Goal: Information Seeking & Learning: Learn about a topic

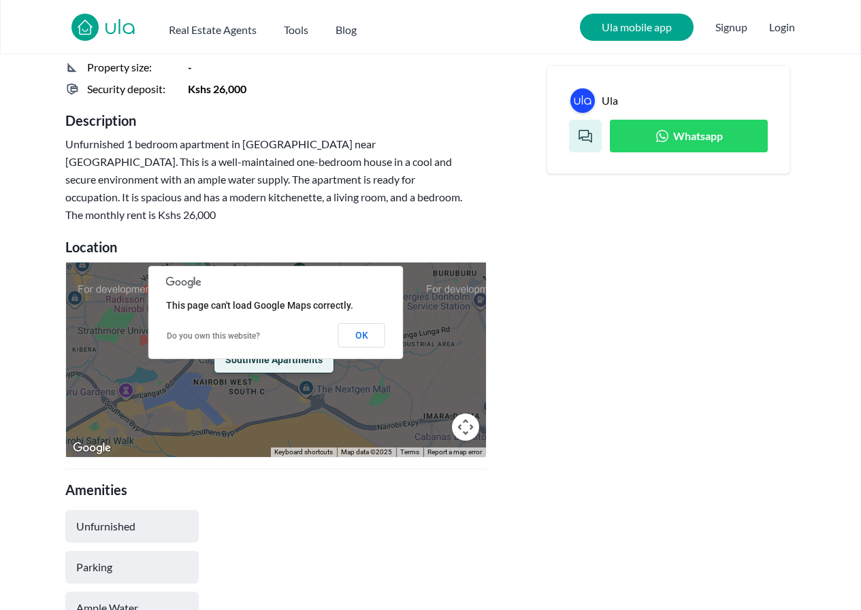
scroll to position [612, 0]
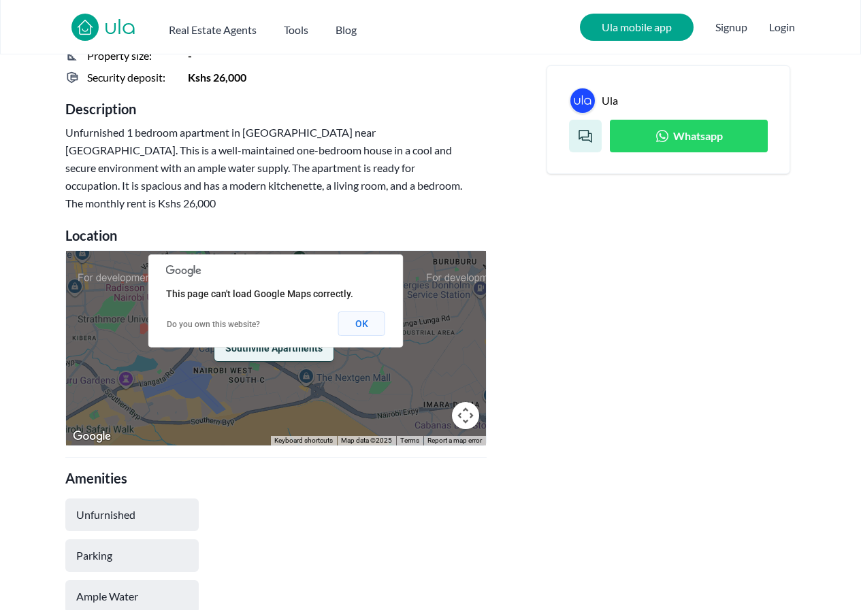
click at [371, 312] on button "OK" at bounding box center [361, 324] width 47 height 24
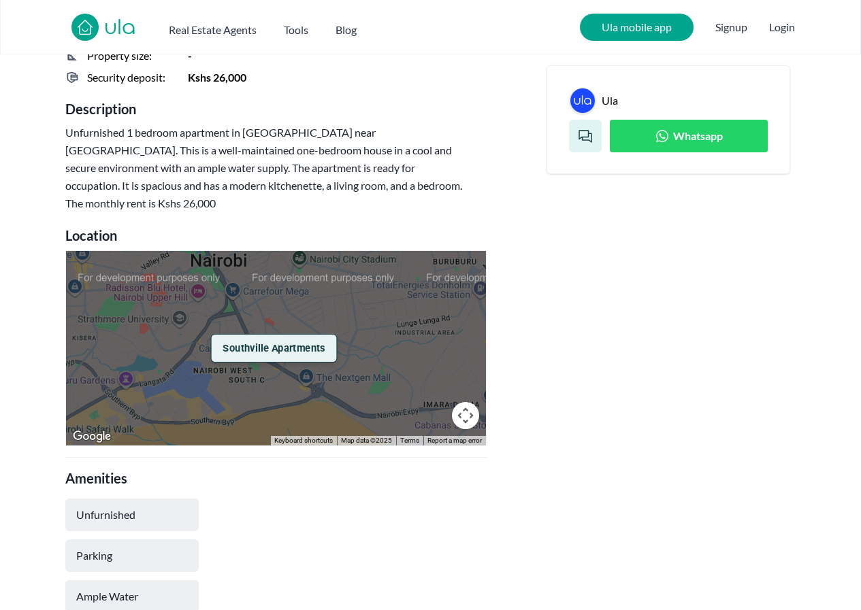
click at [249, 341] on span "Southville Apartments" at bounding box center [273, 348] width 102 height 14
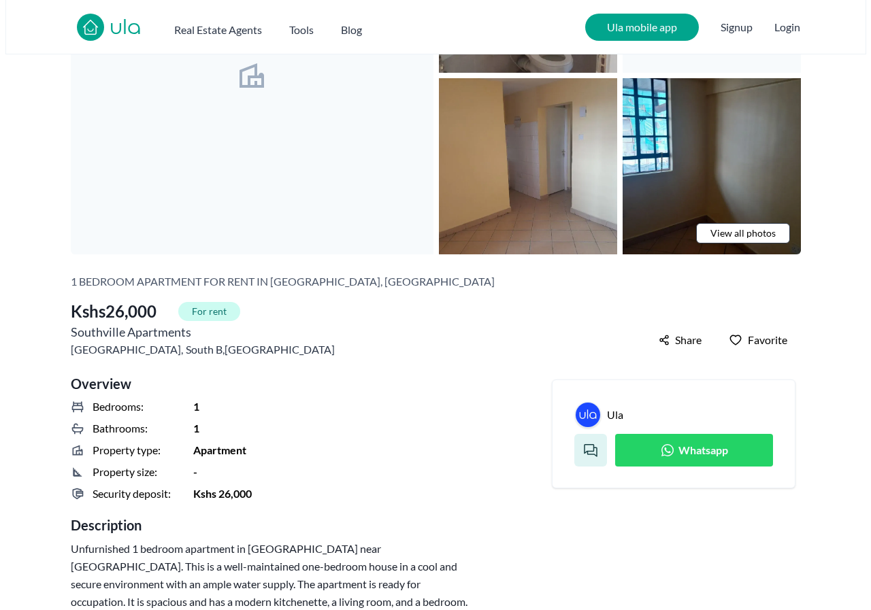
scroll to position [0, 0]
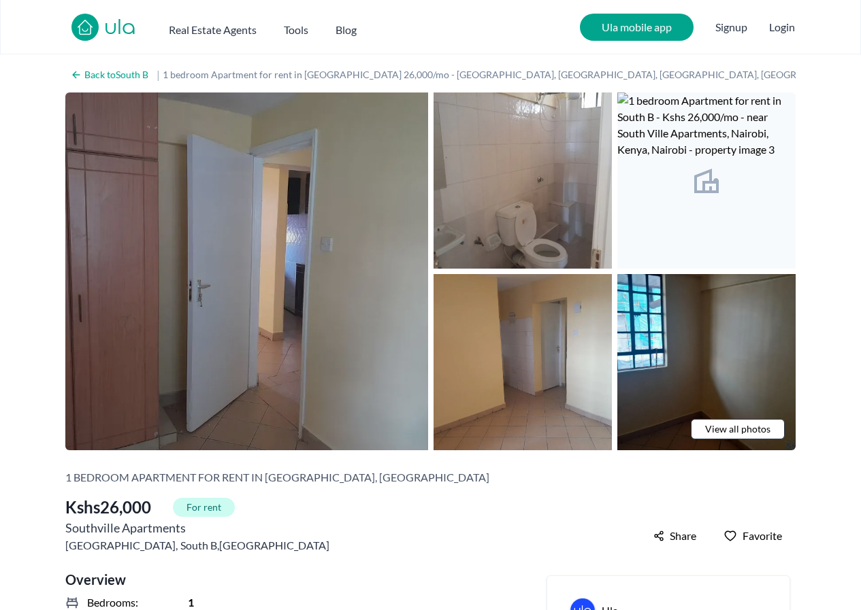
click at [237, 273] on img at bounding box center [246, 272] width 363 height 358
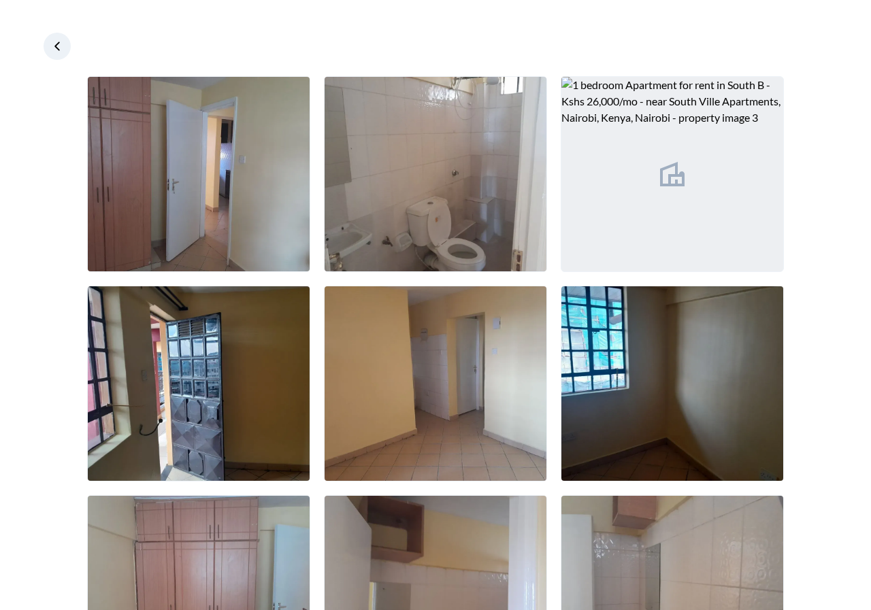
click at [59, 37] on link at bounding box center [57, 46] width 27 height 27
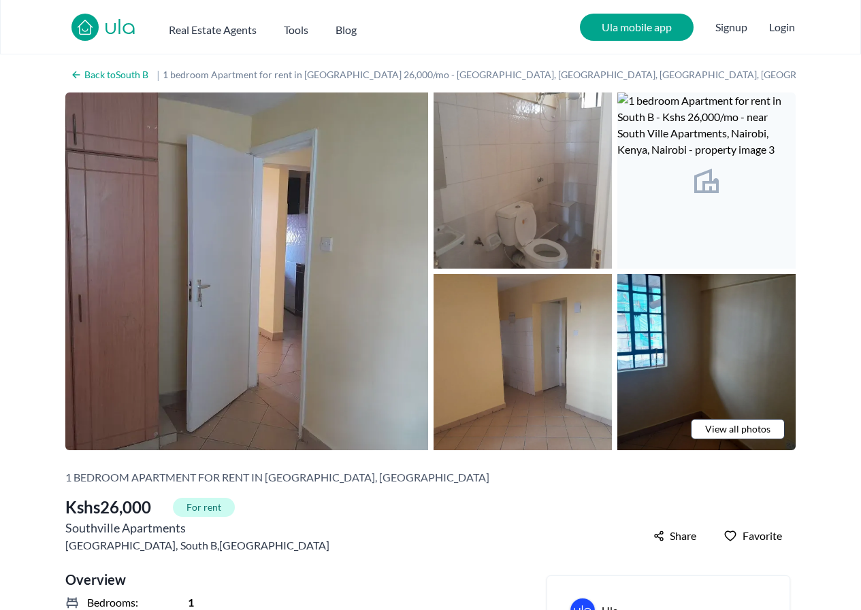
click at [724, 426] on span "View all photos" at bounding box center [737, 430] width 65 height 14
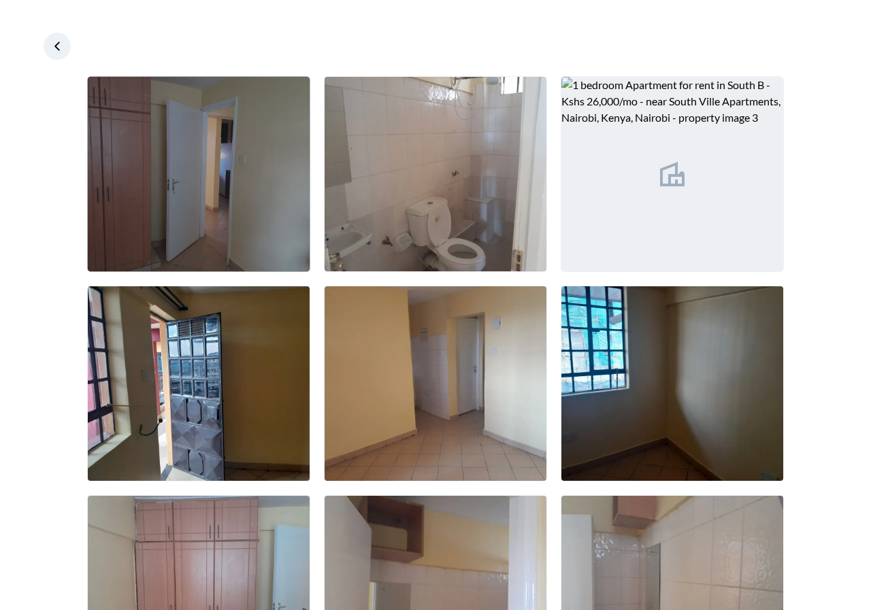
click at [165, 172] on img at bounding box center [199, 174] width 222 height 195
click at [204, 187] on img at bounding box center [199, 174] width 222 height 195
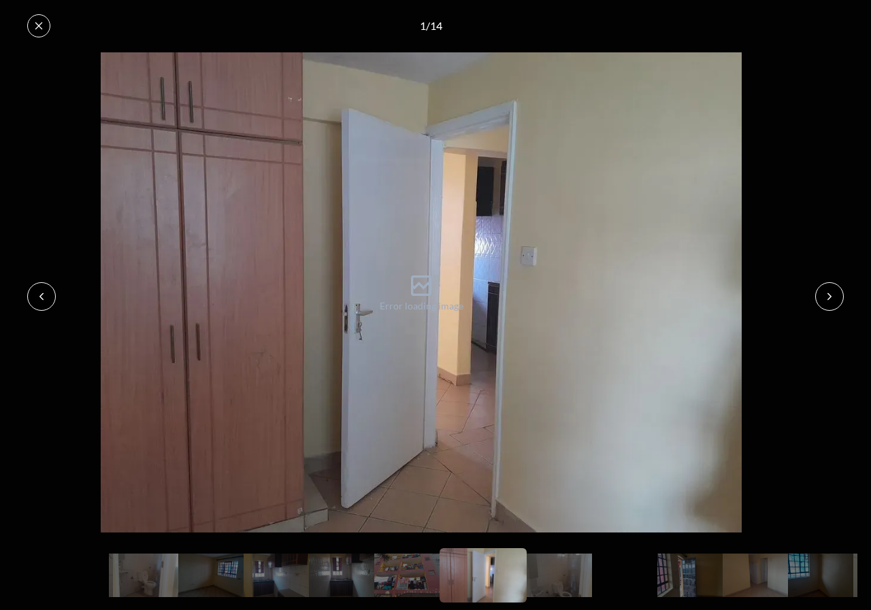
click at [435, 288] on span at bounding box center [421, 292] width 842 height 480
click at [34, 18] on button at bounding box center [38, 25] width 23 height 23
